Goal: Check status: Check status

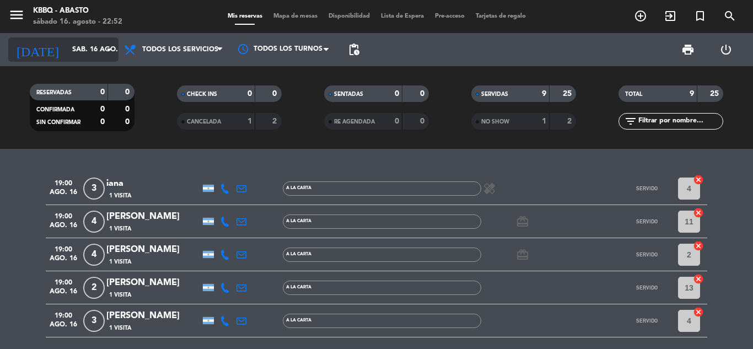
click at [93, 50] on input "sáb. 16 ago." at bounding box center [113, 49] width 93 height 19
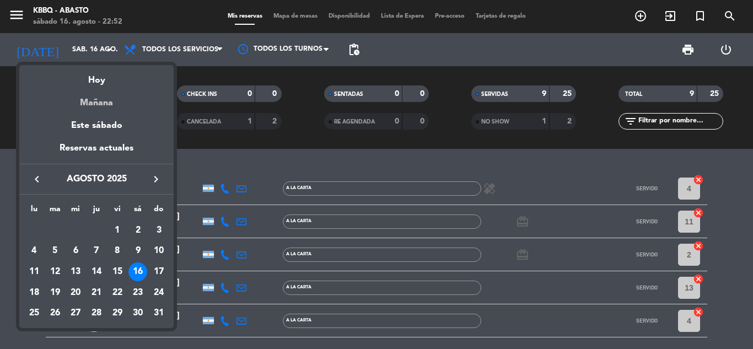
click at [101, 104] on div "Mañana" at bounding box center [96, 99] width 154 height 23
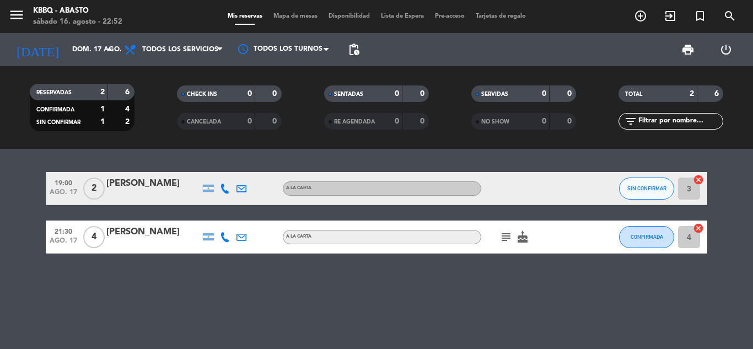
click at [510, 241] on icon "subject" at bounding box center [505, 236] width 13 height 13
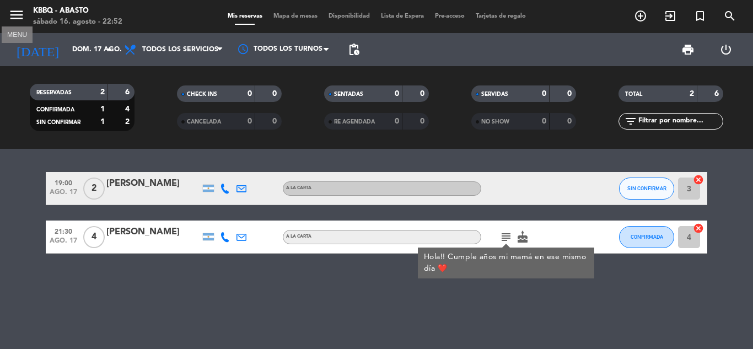
click at [9, 17] on icon "menu" at bounding box center [16, 15] width 17 height 17
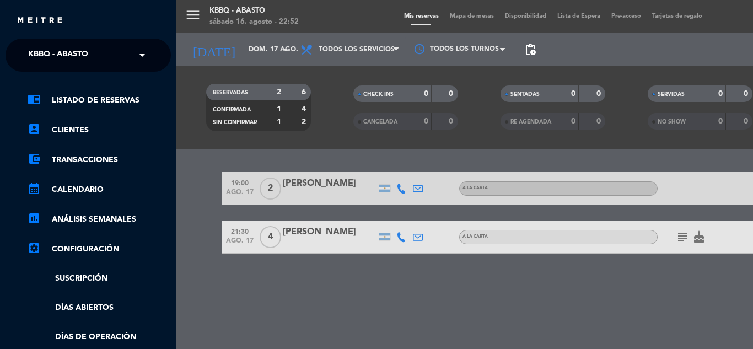
click at [45, 42] on ng-select "× KBBQ - Abasto ×" at bounding box center [88, 55] width 165 height 33
drag, startPoint x: 45, startPoint y: 56, endPoint x: 44, endPoint y: 63, distance: 7.2
click at [45, 56] on span "KBBQ - Abasto" at bounding box center [58, 55] width 60 height 23
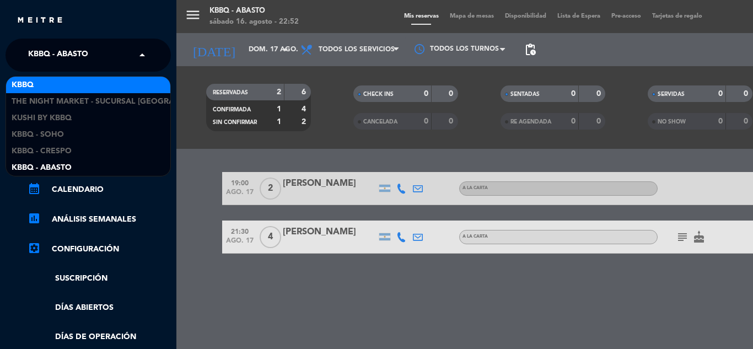
click at [48, 81] on div "KBBQ" at bounding box center [88, 85] width 164 height 17
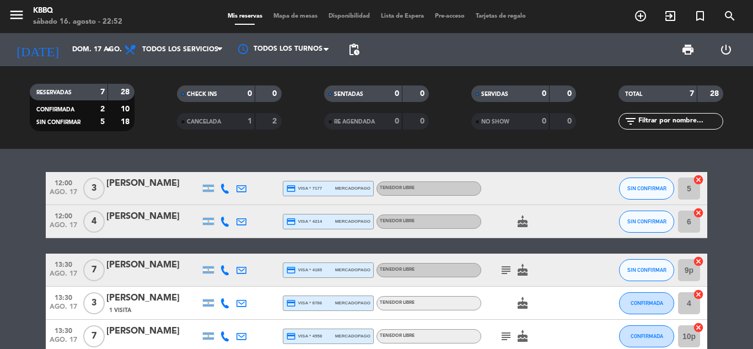
click at [198, 120] on span "CANCELADA" at bounding box center [204, 122] width 34 height 6
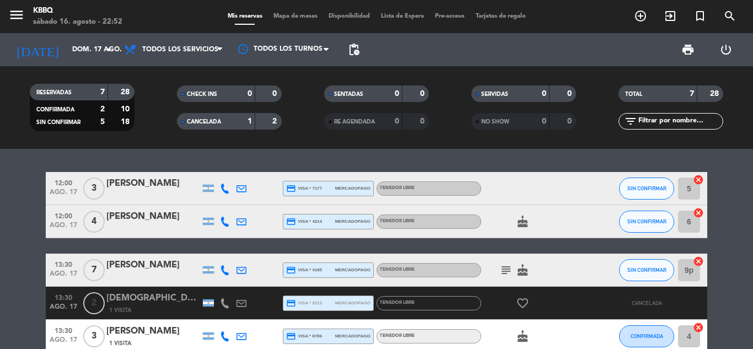
click at [198, 120] on span "CANCELADA" at bounding box center [204, 122] width 34 height 6
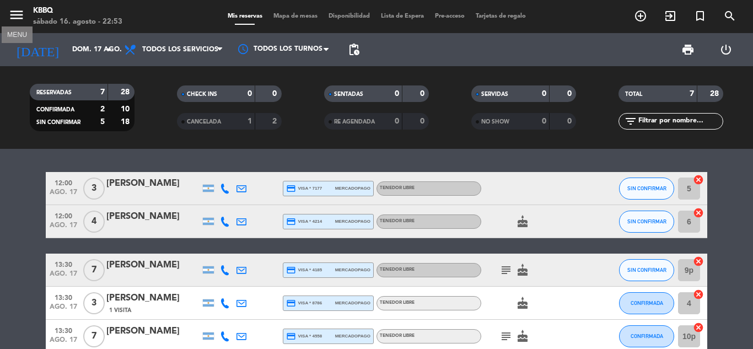
click at [14, 17] on icon "menu" at bounding box center [16, 15] width 17 height 17
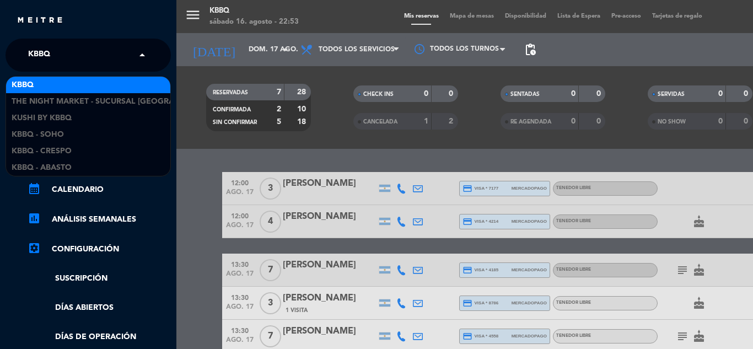
click at [69, 58] on input "text" at bounding box center [89, 56] width 134 height 24
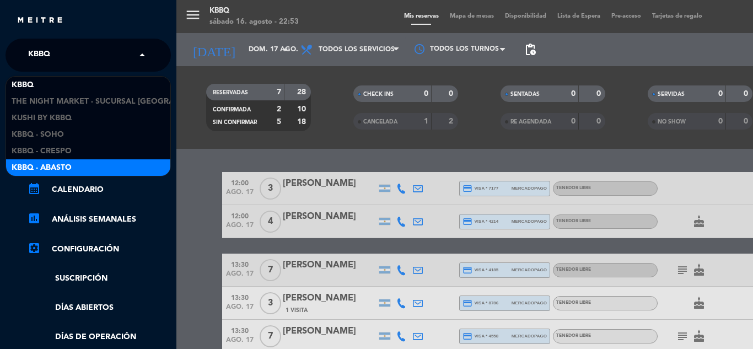
click at [80, 166] on div "KBBQ - Abasto" at bounding box center [88, 167] width 164 height 17
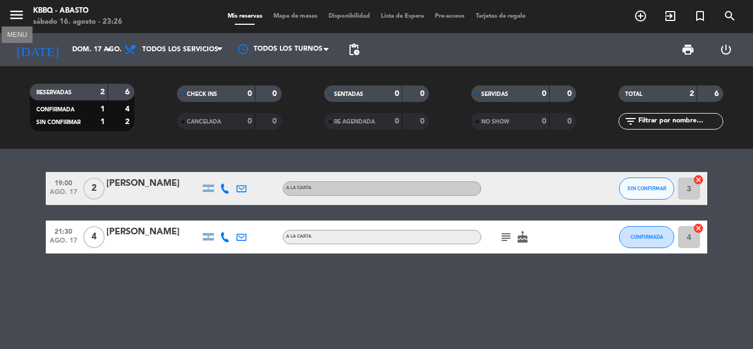
click at [24, 18] on icon "menu" at bounding box center [16, 15] width 17 height 17
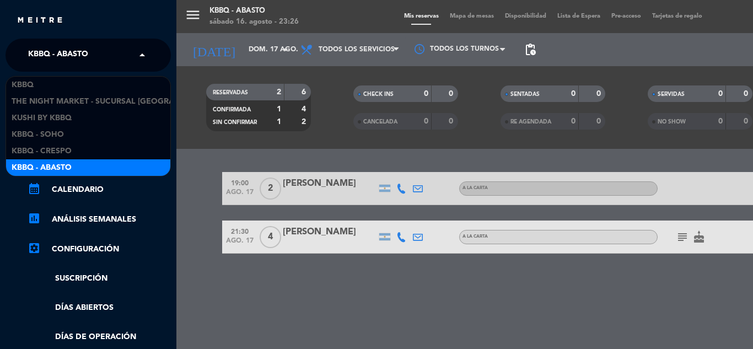
click at [47, 63] on span "KBBQ - Abasto" at bounding box center [58, 55] width 60 height 23
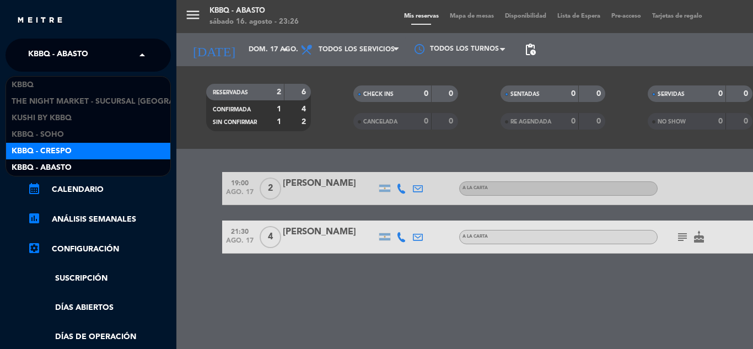
click at [76, 145] on div "Kbbq - Crespo" at bounding box center [88, 151] width 164 height 17
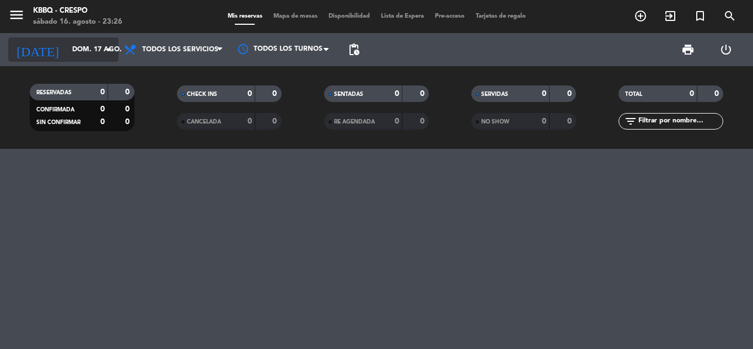
click at [80, 48] on input "dom. 17 ago." at bounding box center [113, 49] width 93 height 19
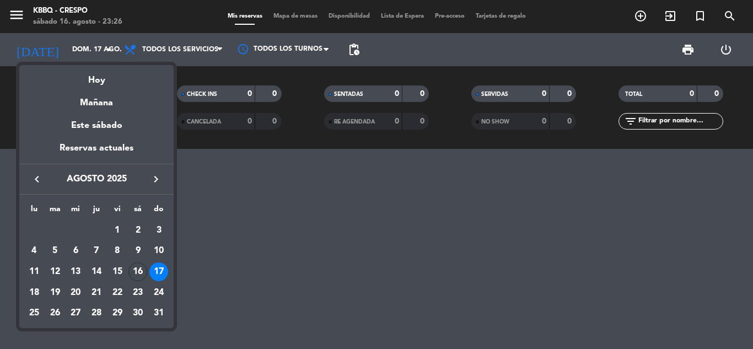
click at [91, 69] on div "Hoy" at bounding box center [96, 76] width 154 height 23
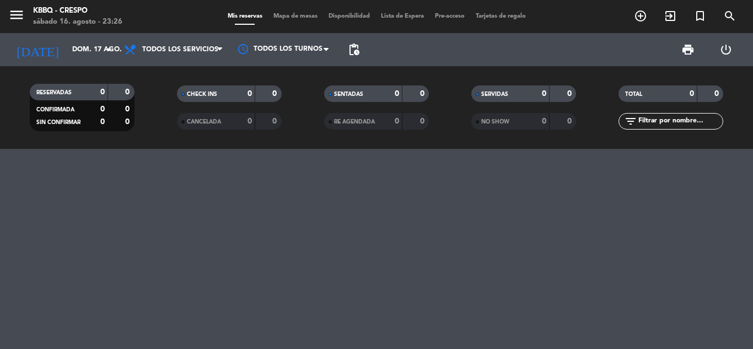
type input "sáb. 16 ago."
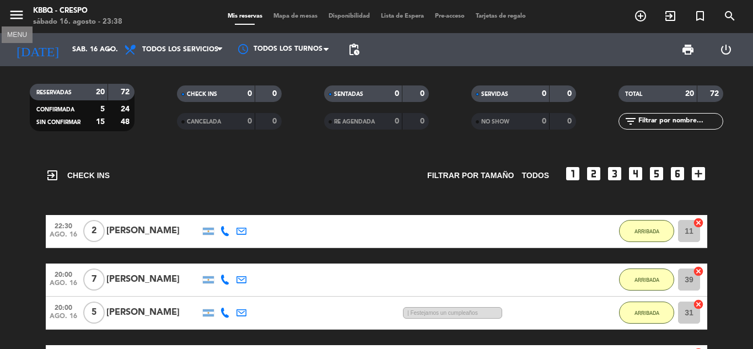
click at [19, 18] on icon "menu" at bounding box center [16, 15] width 17 height 17
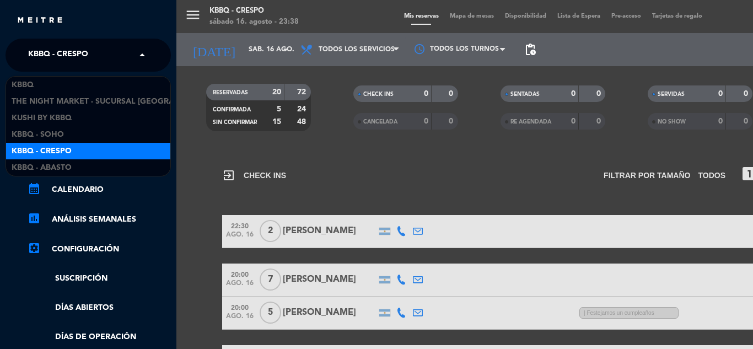
click at [54, 55] on span "Kbbq - Crespo" at bounding box center [58, 55] width 60 height 23
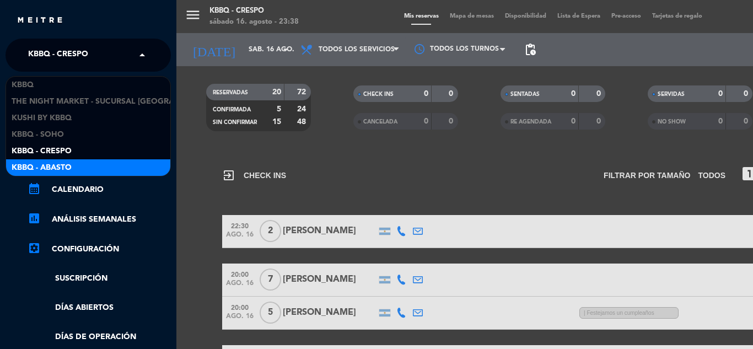
click at [89, 169] on div "KBBQ - Abasto" at bounding box center [88, 167] width 164 height 17
